Goal: Task Accomplishment & Management: Manage account settings

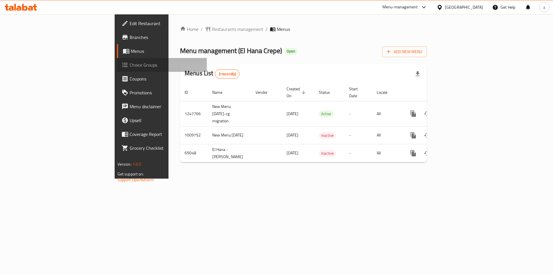
click at [130, 62] on span "Choice Groups" at bounding box center [166, 64] width 73 height 7
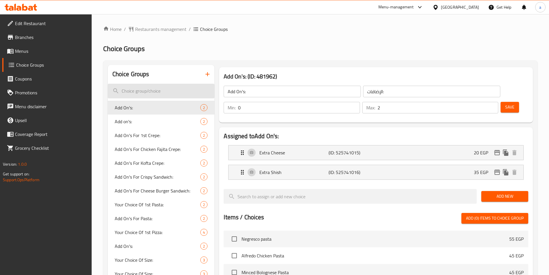
click at [189, 86] on input "search" at bounding box center [161, 91] width 107 height 15
paste input "Add On's For 4th Pizza:"
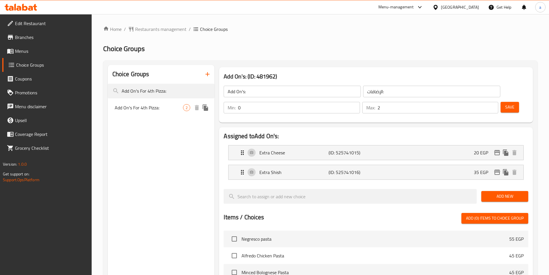
type input "Add On's For 4th Pizza:"
click at [162, 103] on div "Add On's For 4th Pizza: 2" at bounding box center [161, 108] width 107 height 14
type input "Add On's For 4th Pizza:"
type input "[DEMOGRAPHIC_DATA] [PERSON_NAME]:"
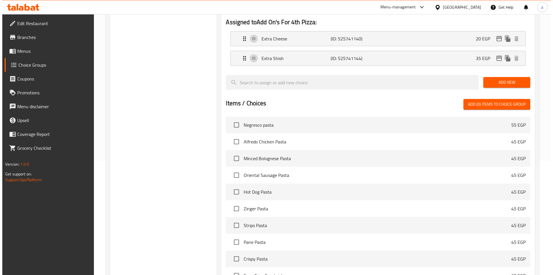
scroll to position [165, 0]
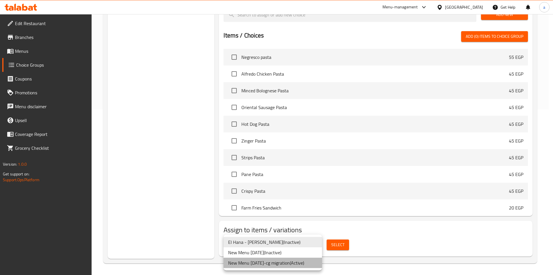
drag, startPoint x: 298, startPoint y: 264, endPoint x: 302, endPoint y: 262, distance: 5.3
click at [298, 264] on li "New Menu [DATE]-cg migration ( Active )" at bounding box center [273, 262] width 99 height 10
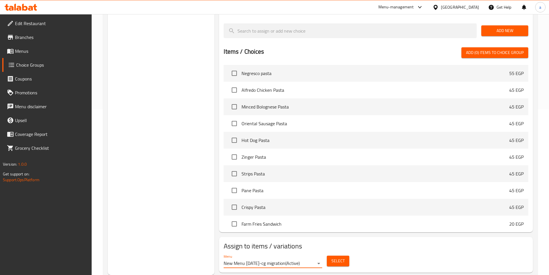
click at [336, 257] on span "Select" at bounding box center [337, 260] width 13 height 7
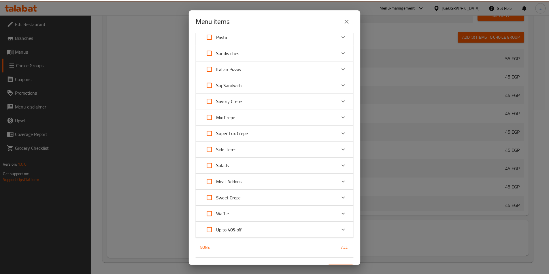
scroll to position [0, 0]
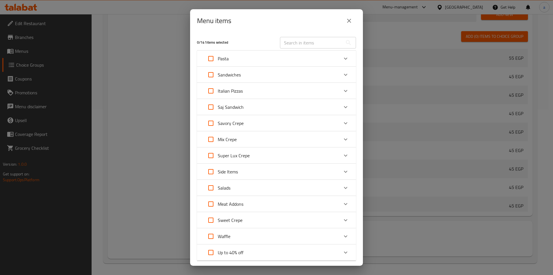
click at [350, 23] on icon "close" at bounding box center [349, 20] width 7 height 7
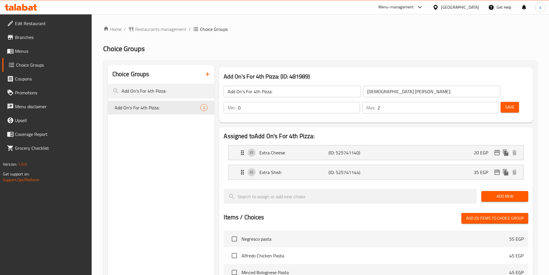
drag, startPoint x: 171, startPoint y: 118, endPoint x: 169, endPoint y: 47, distance: 70.9
click at [159, 34] on div "Home / Restaurants management / Choice Groups Choice Groups Choice Groups Add O…" at bounding box center [320, 235] width 434 height 419
click at [157, 29] on span "Restaurants management" at bounding box center [160, 29] width 51 height 7
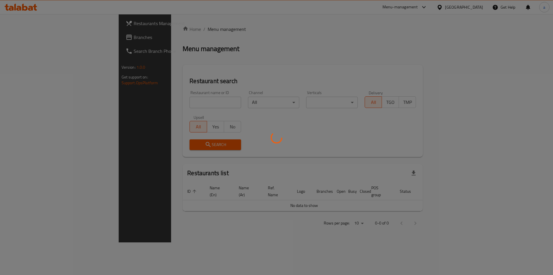
click at [67, 31] on div at bounding box center [276, 137] width 553 height 275
click at [66, 32] on div at bounding box center [276, 137] width 553 height 275
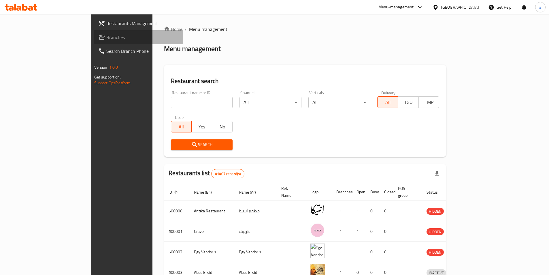
click at [106, 34] on span "Branches" at bounding box center [142, 37] width 72 height 7
